Goal: Task Accomplishment & Management: Use online tool/utility

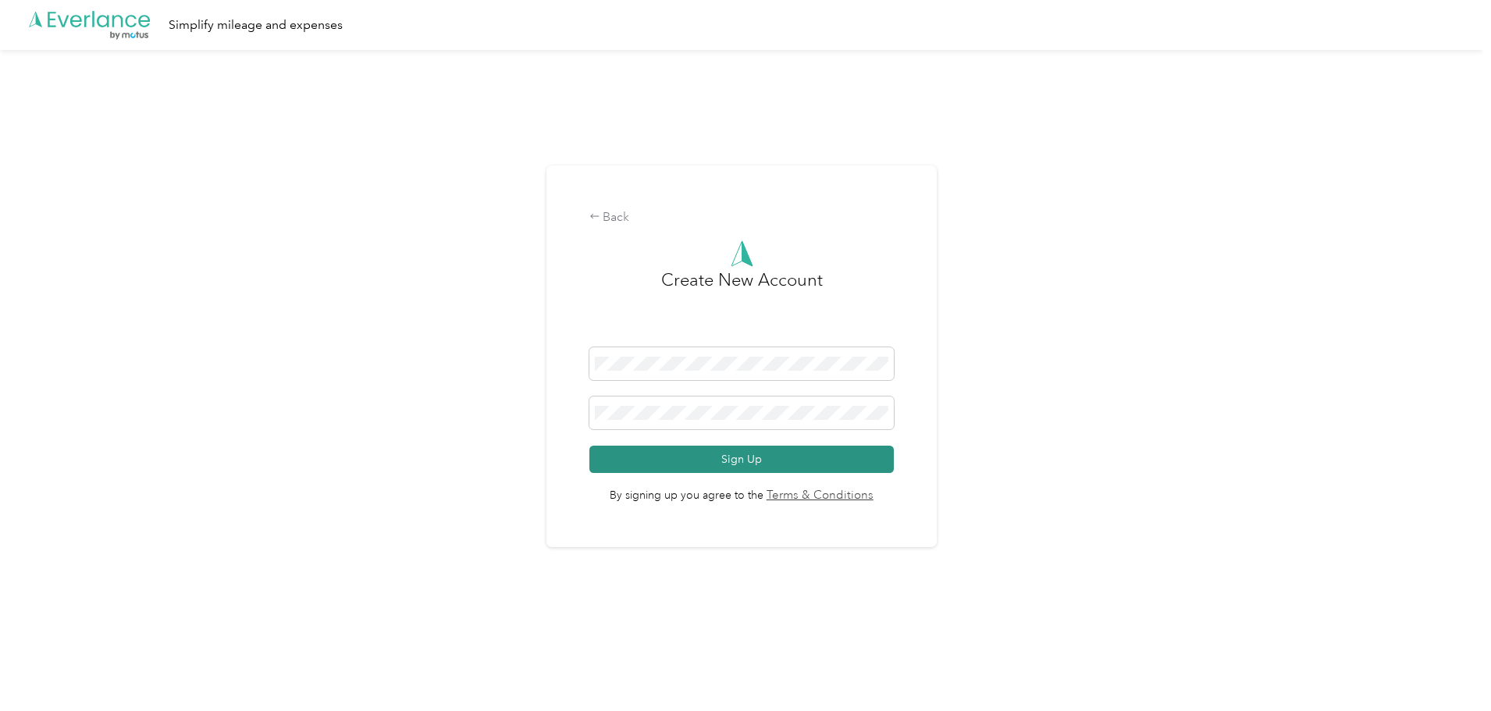
click at [782, 451] on button "Sign Up" at bounding box center [741, 459] width 305 height 27
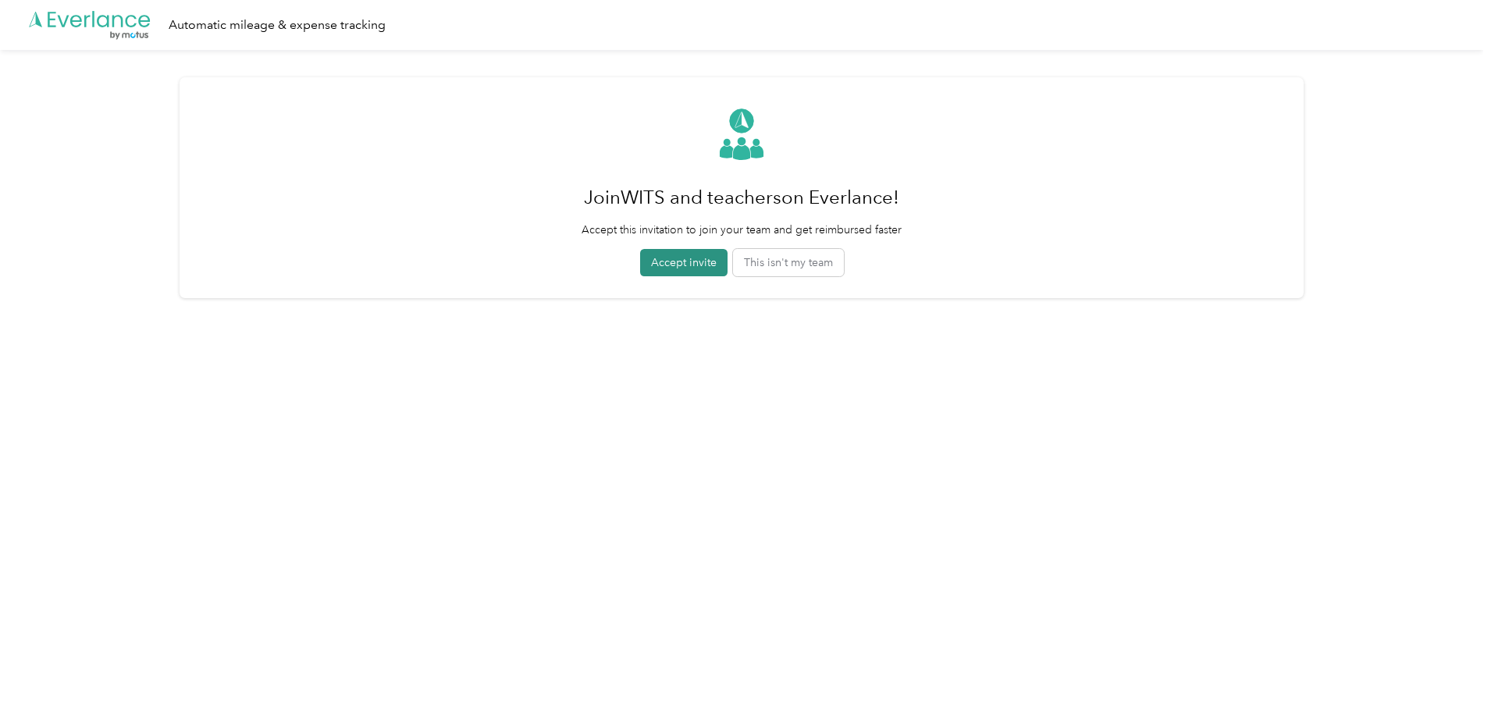
click at [700, 262] on button "Accept invite" at bounding box center [683, 262] width 87 height 27
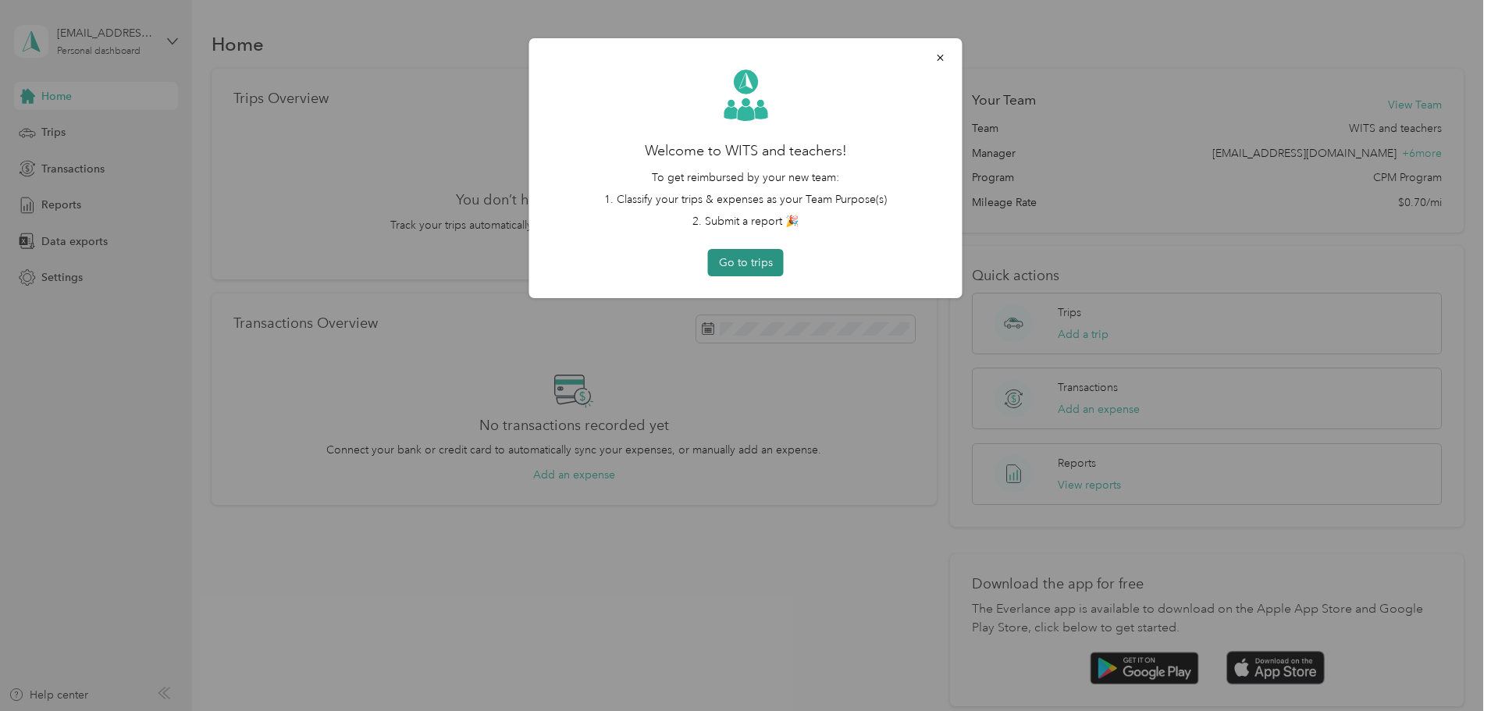
click at [756, 262] on button "Go to trips" at bounding box center [746, 262] width 76 height 27
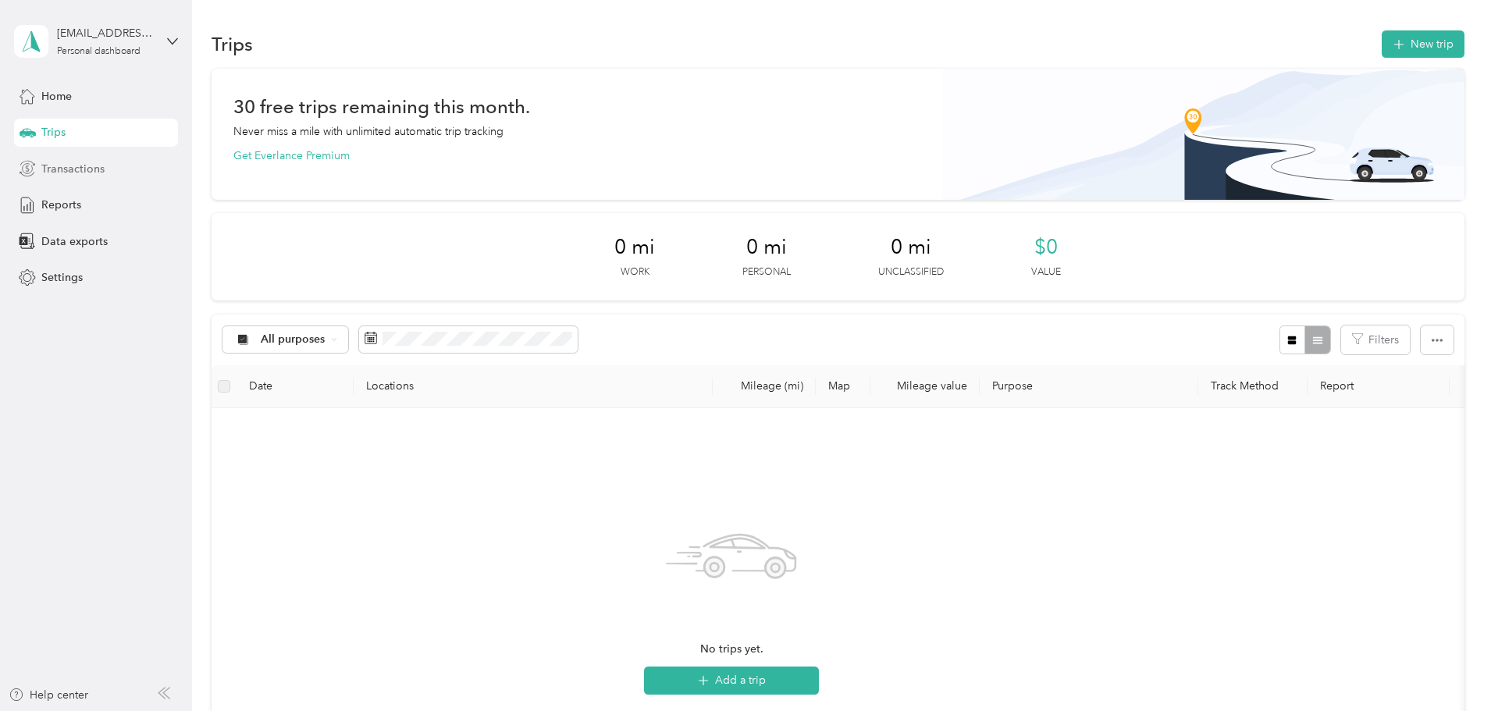
click at [122, 157] on div "Transactions" at bounding box center [96, 169] width 164 height 28
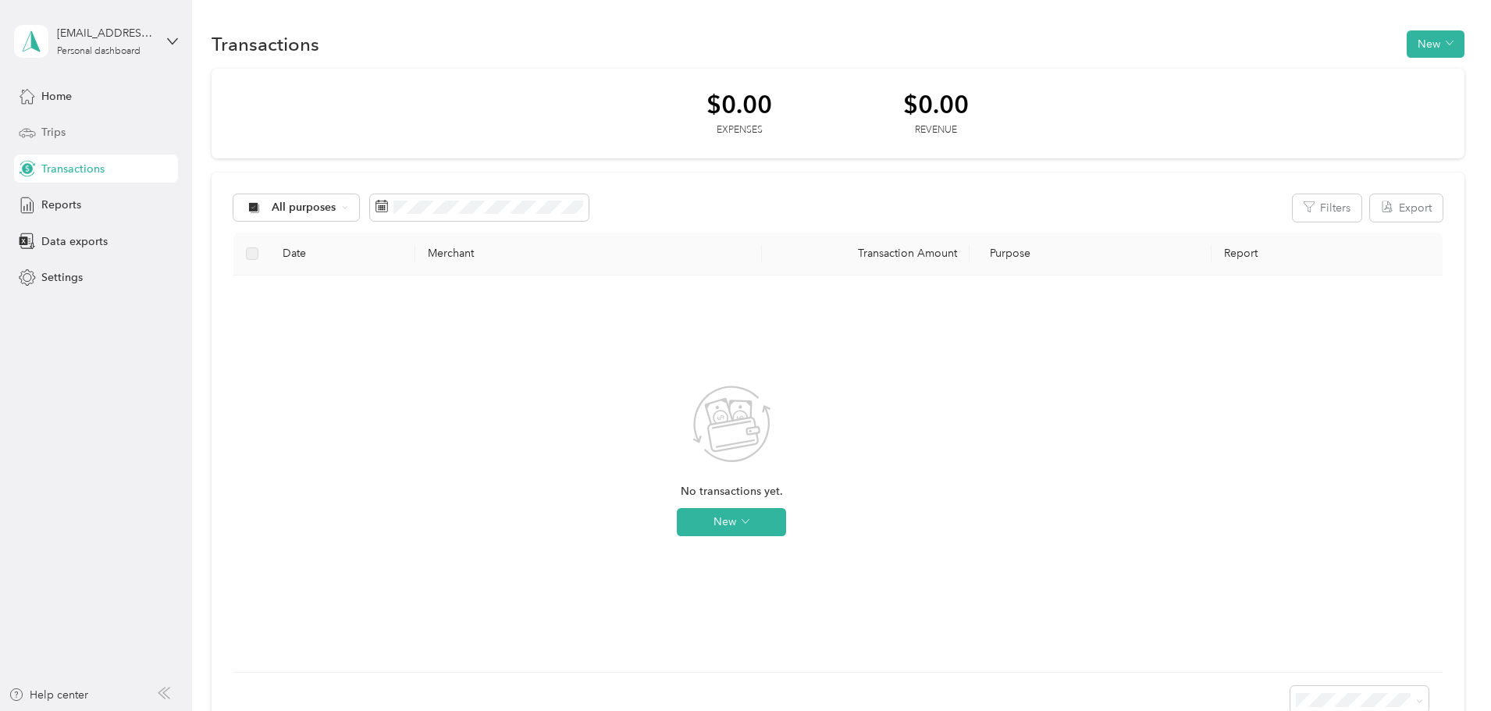
click at [127, 133] on div "Trips" at bounding box center [96, 133] width 164 height 28
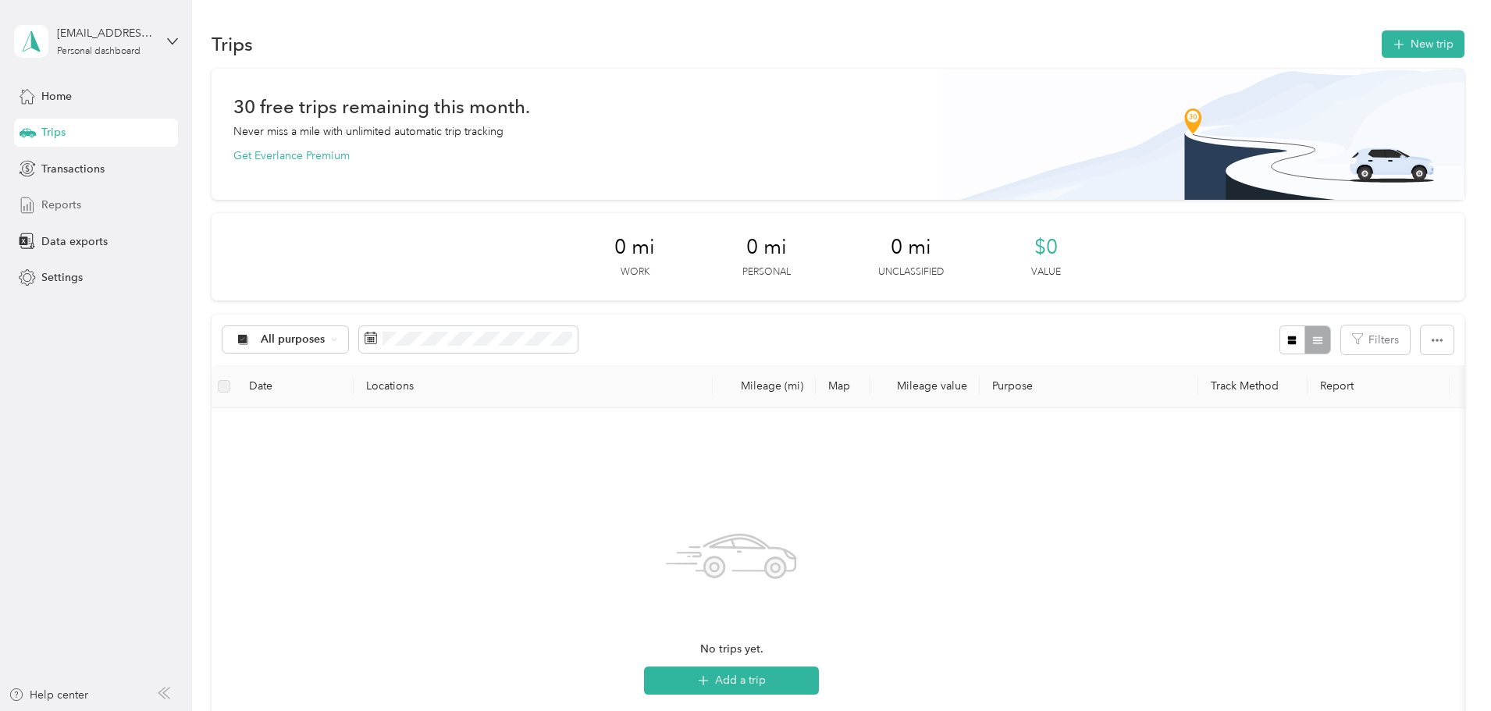
click at [126, 204] on div "Reports" at bounding box center [96, 205] width 164 height 28
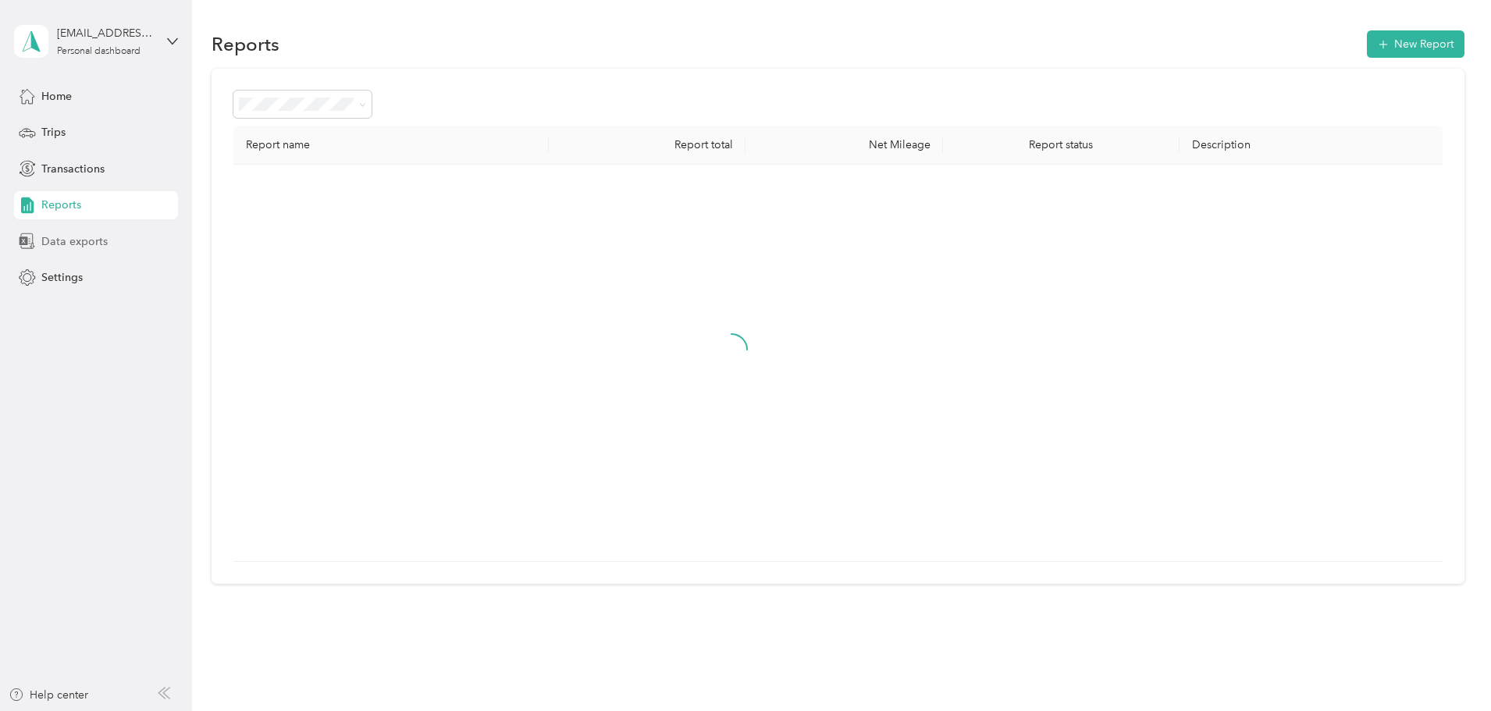
click at [127, 234] on div "Data exports" at bounding box center [96, 241] width 164 height 28
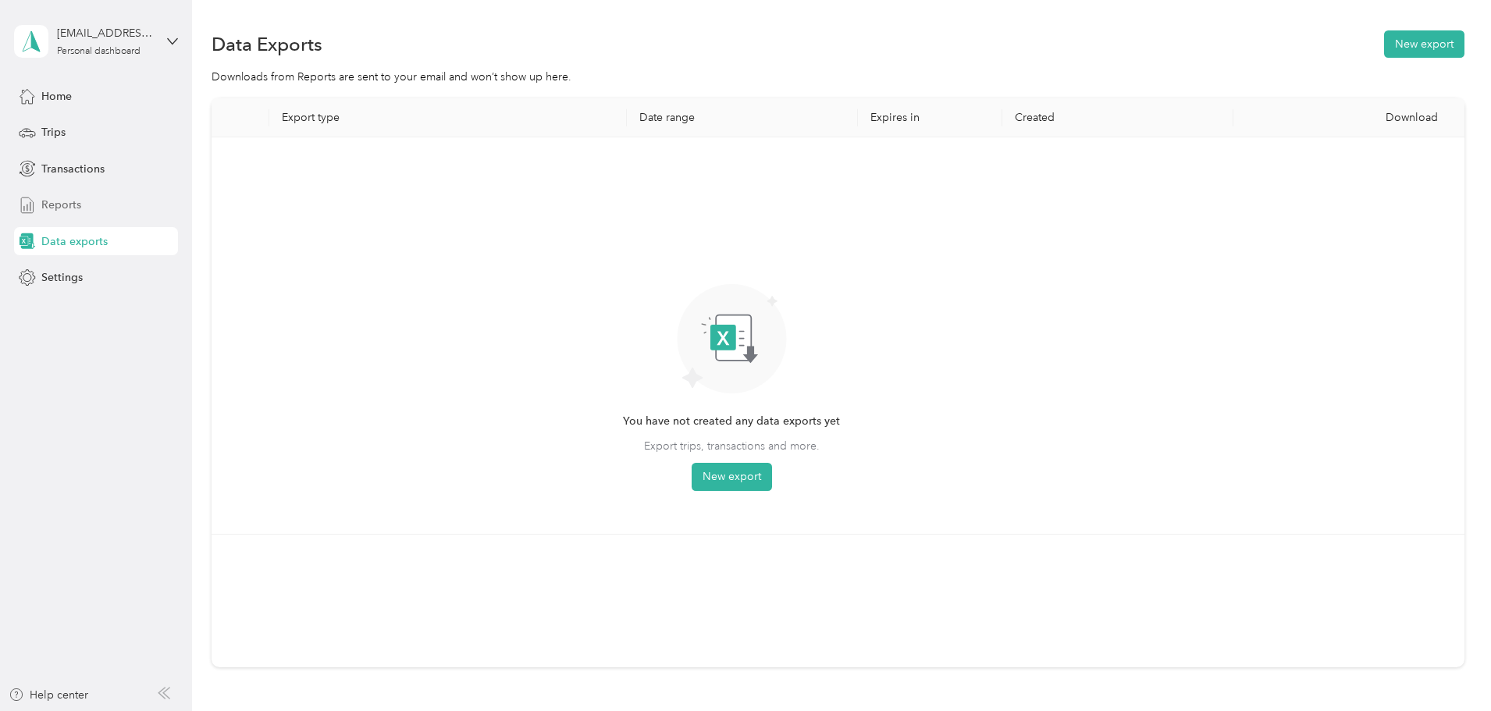
click at [128, 206] on div "Reports" at bounding box center [96, 205] width 164 height 28
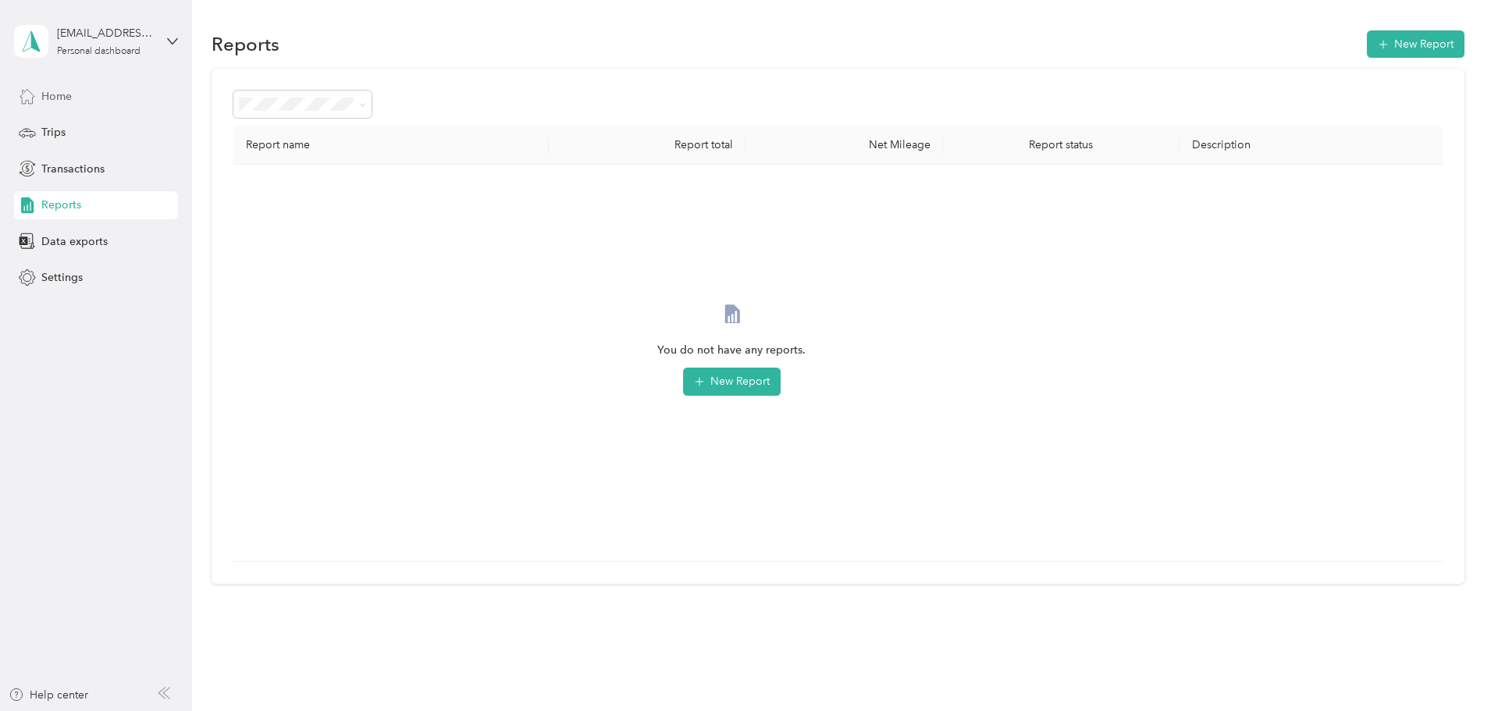
click at [129, 101] on div "Home" at bounding box center [96, 96] width 164 height 28
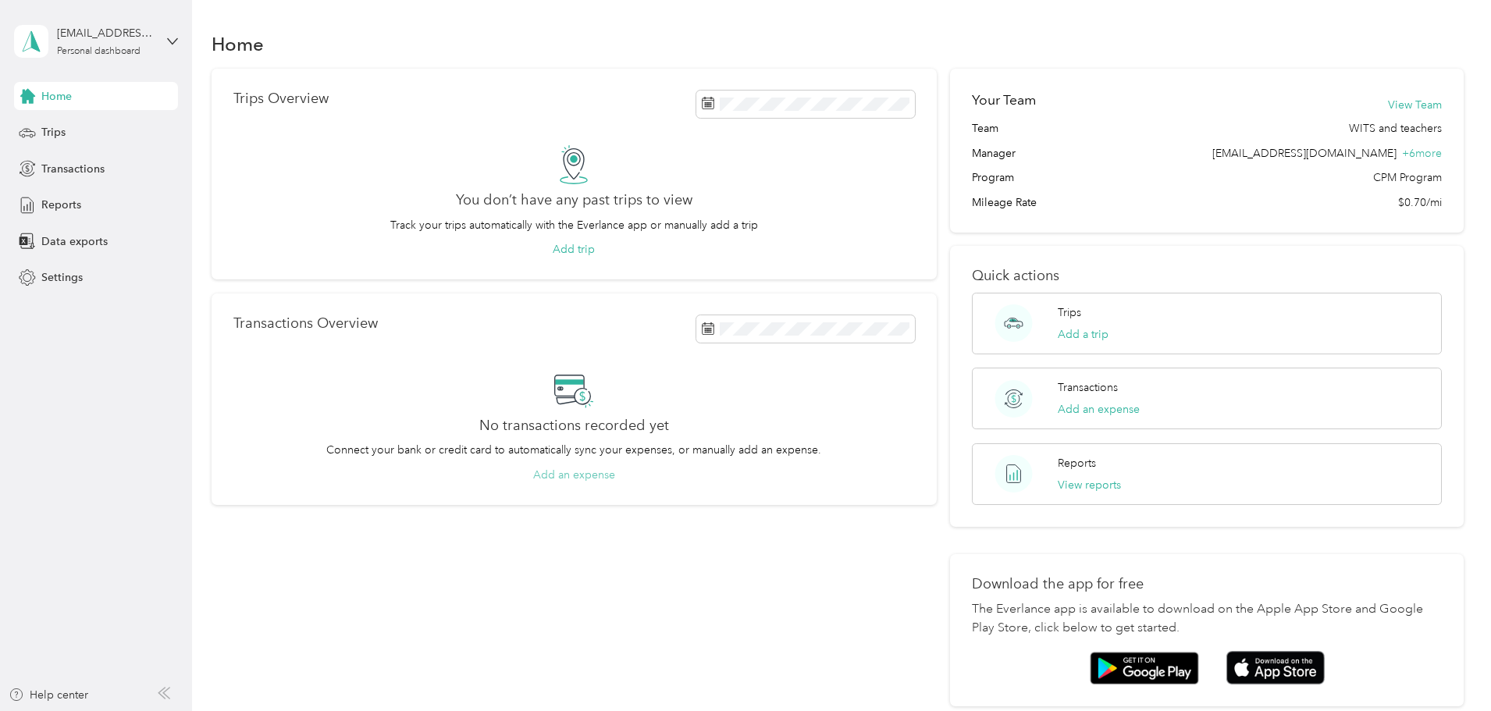
click at [615, 477] on button "Add an expense" at bounding box center [574, 475] width 82 height 16
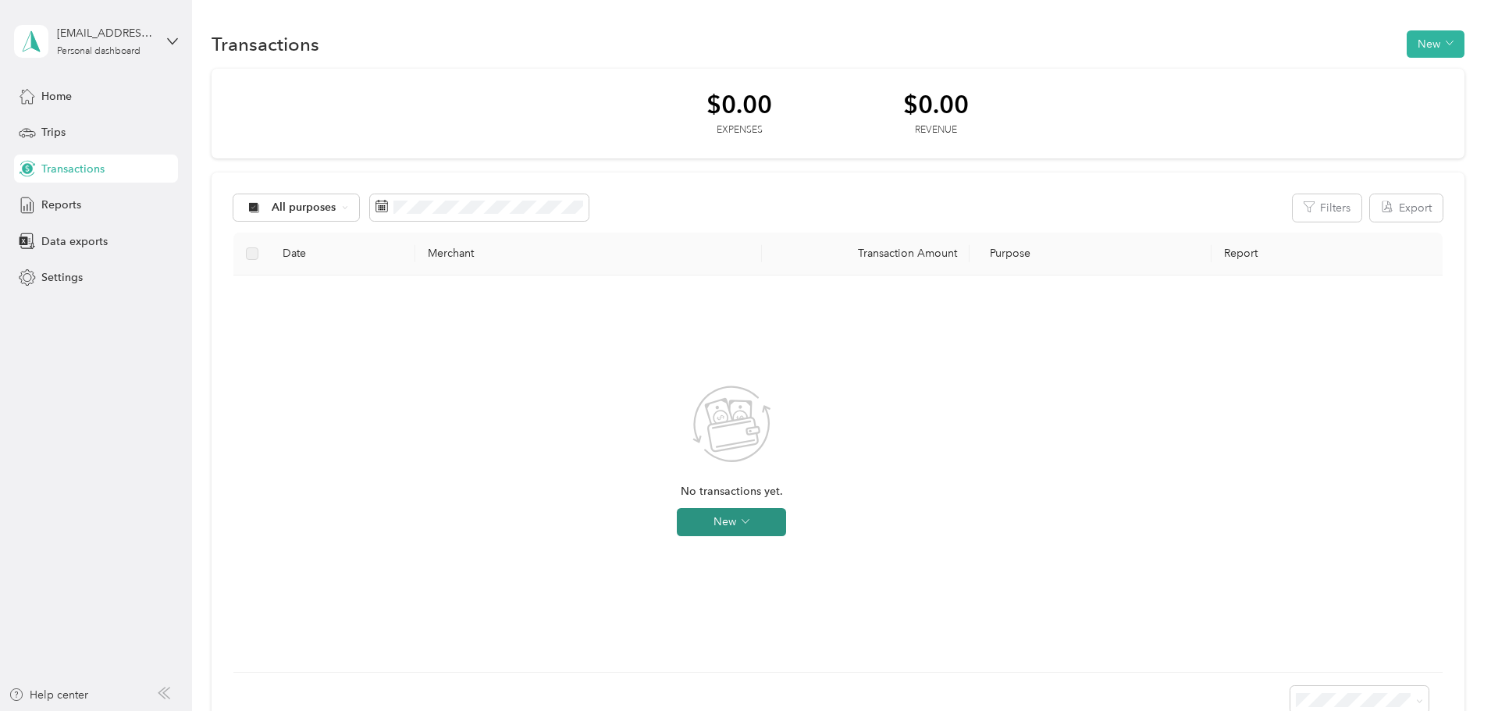
click at [786, 525] on button "New" at bounding box center [731, 522] width 109 height 28
click at [871, 551] on span "Expense" at bounding box center [858, 552] width 42 height 16
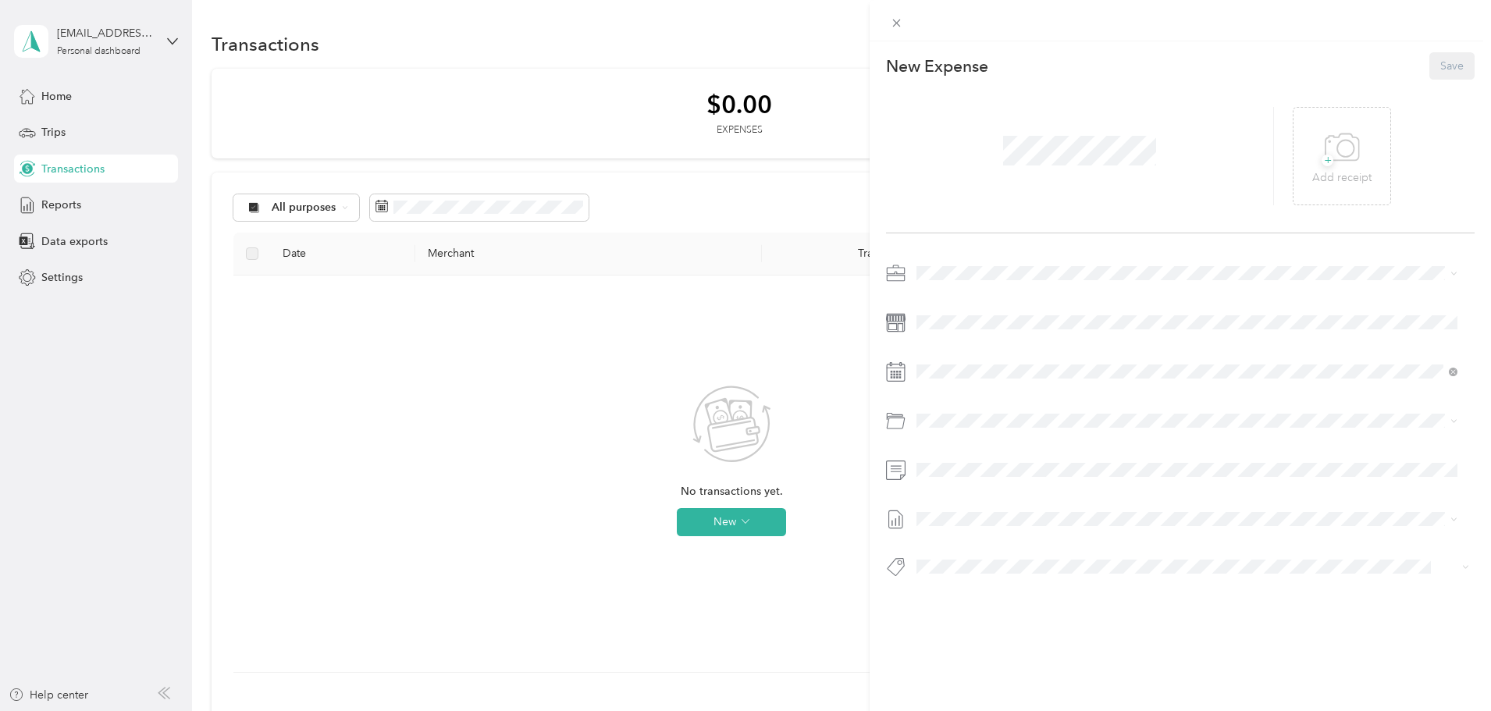
click at [654, 399] on div "This expense cannot be edited because it is either under review, approved, or p…" at bounding box center [745, 355] width 1491 height 711
